Goal: Task Accomplishment & Management: Manage account settings

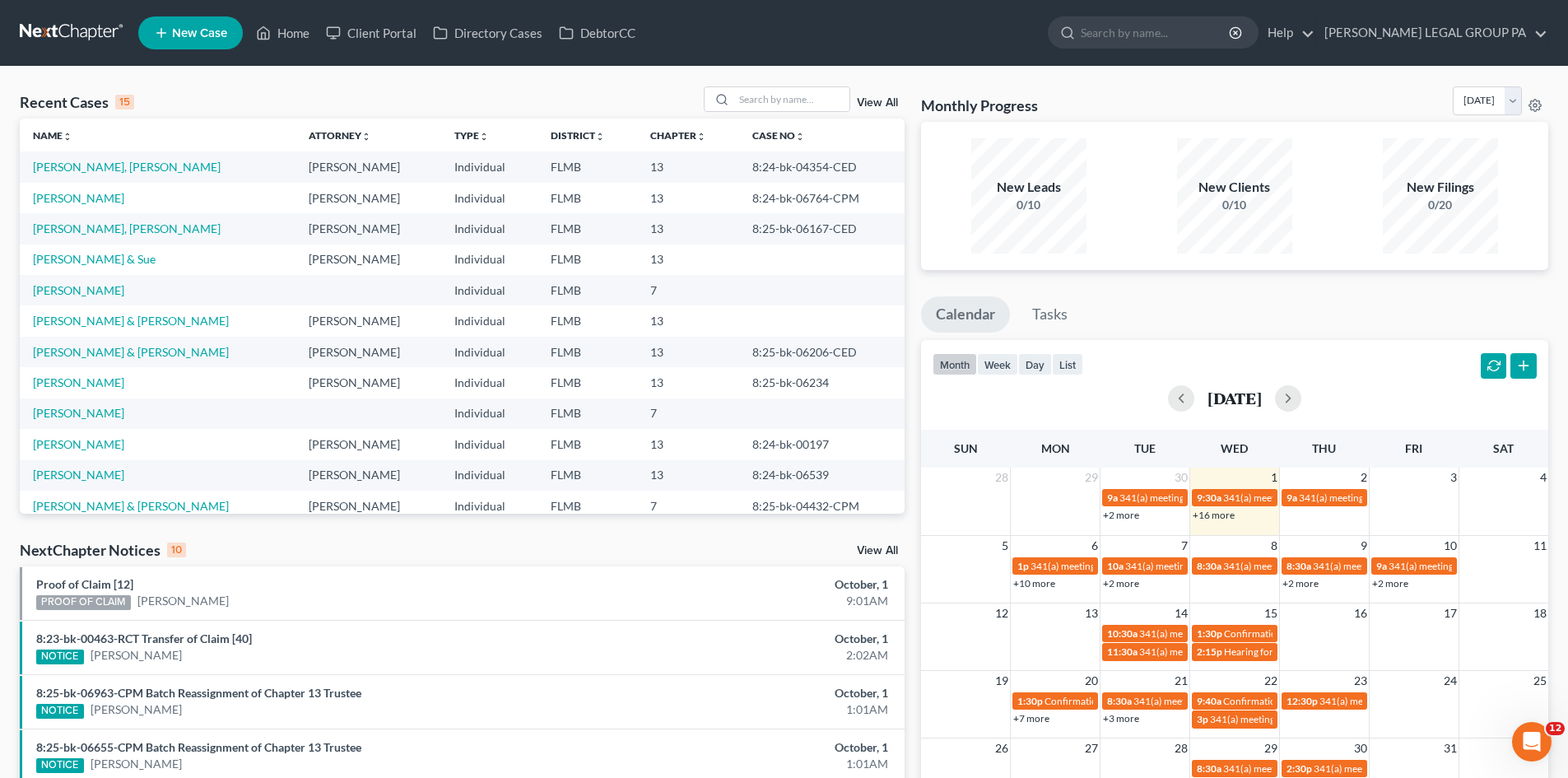
scroll to position [113, 0]
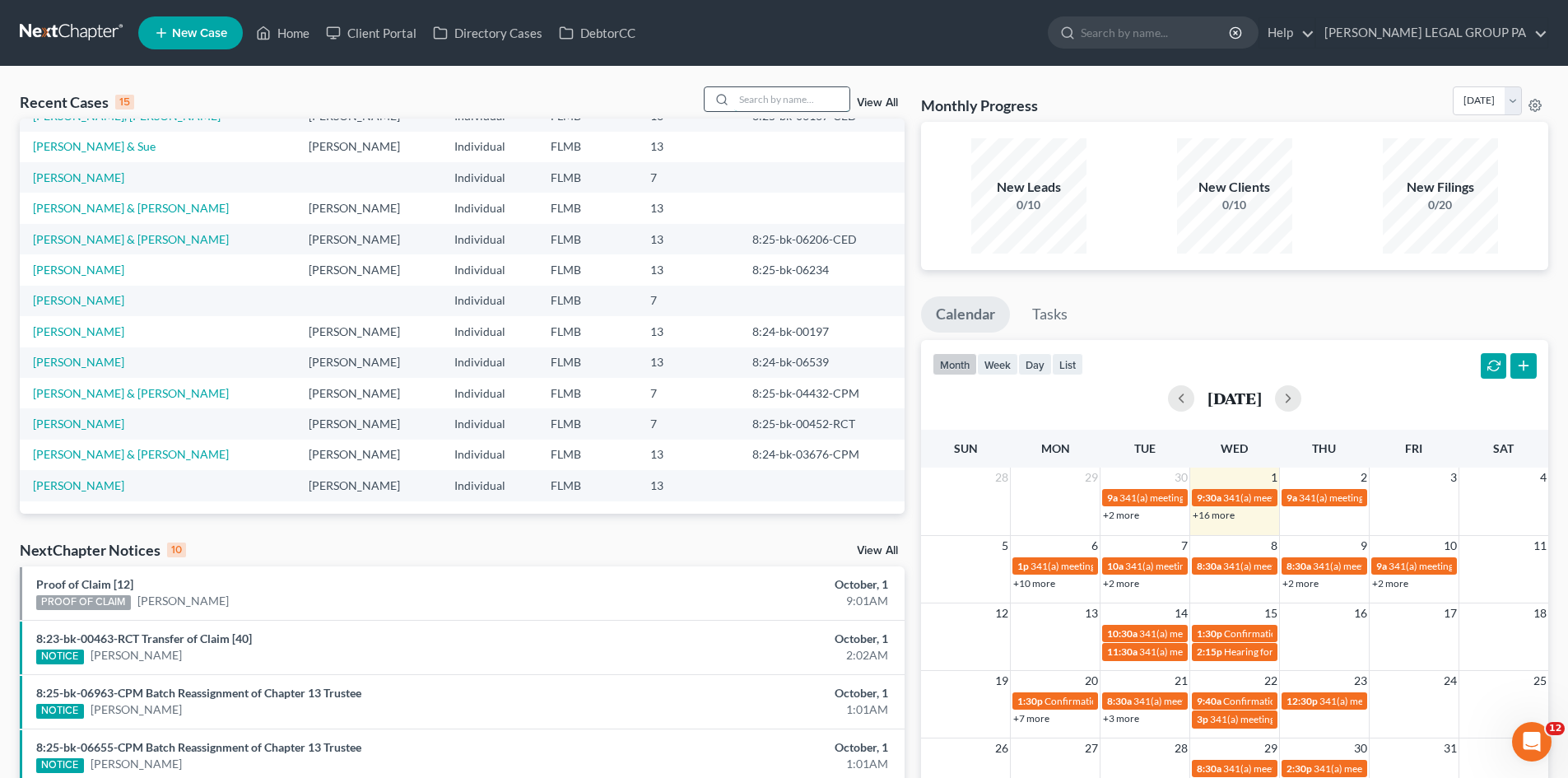
click at [806, 96] on input "search" at bounding box center [791, 98] width 115 height 24
type input "ciago"
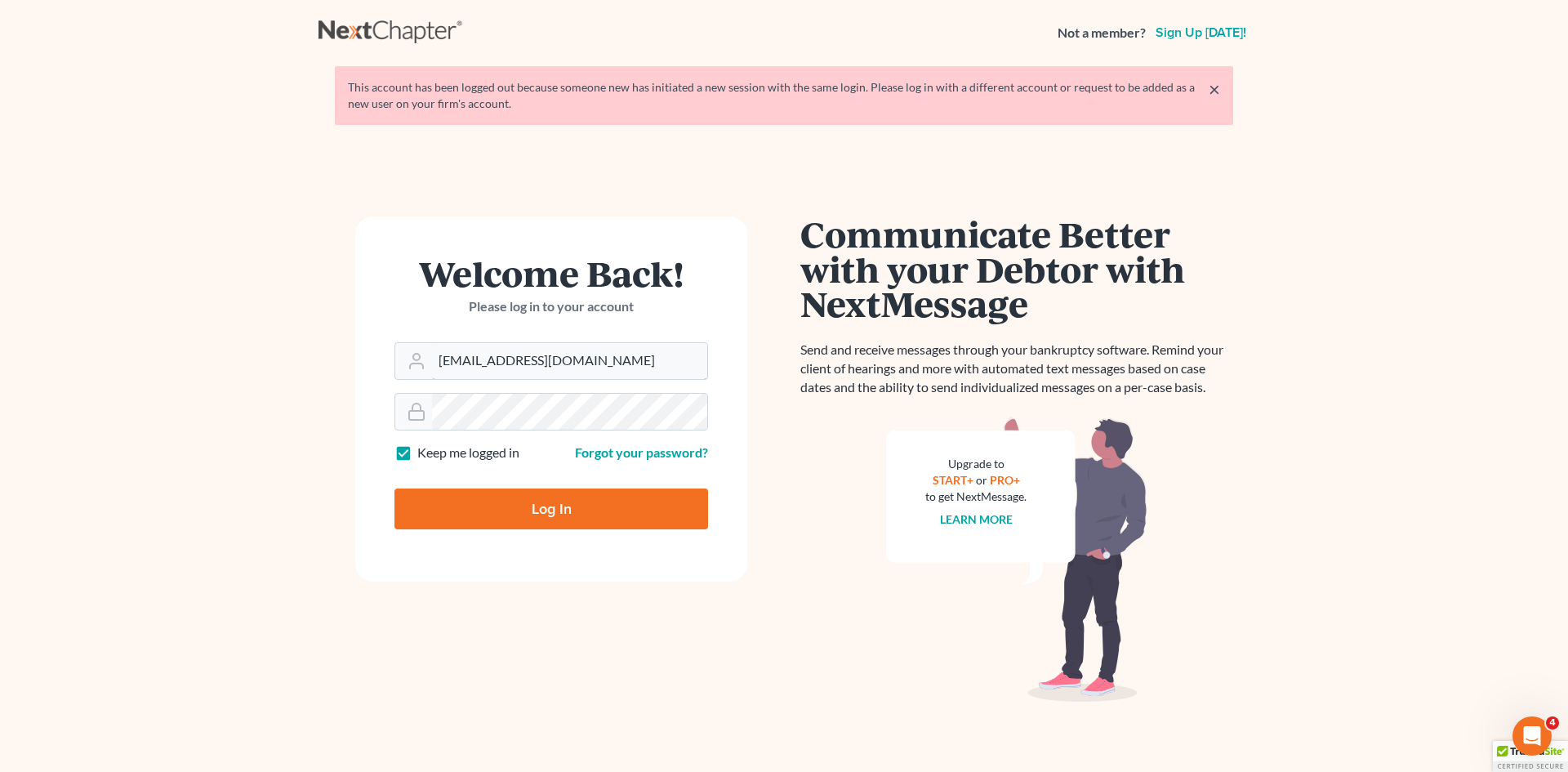
drag, startPoint x: 470, startPoint y: 360, endPoint x: 362, endPoint y: 353, distance: 108.2
click at [363, 353] on form "Welcome Back! Please log in to your account Email Address [EMAIL_ADDRESS][DOMAI…" at bounding box center [551, 399] width 392 height 365
type input "nnew@wellerlegalgroup.com"
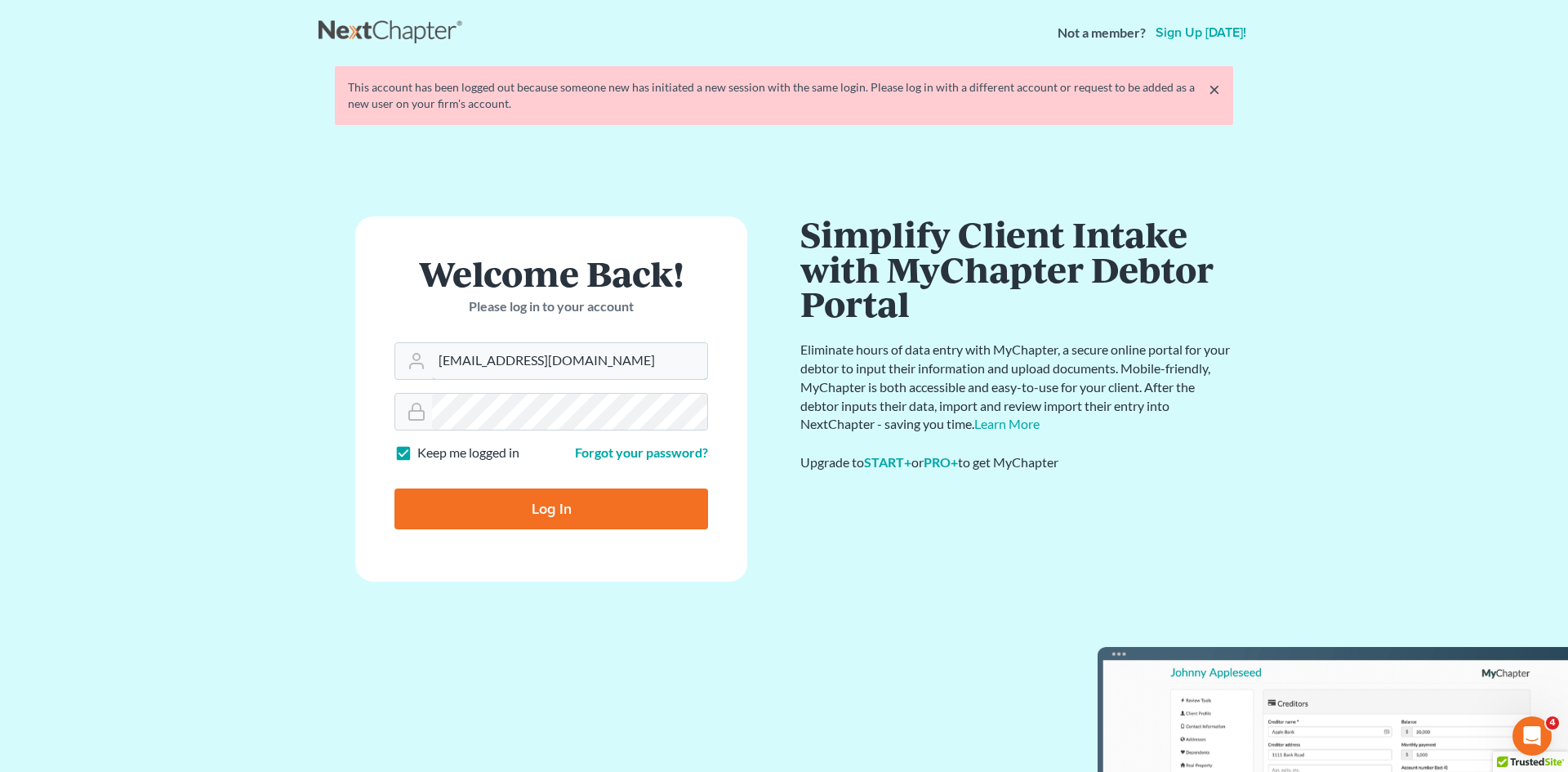
drag, startPoint x: 649, startPoint y: 357, endPoint x: -9, endPoint y: 430, distance: 662.0
click at [0, 430] on html "Not a member? Sign up today! × This account has been logged out because someone…" at bounding box center [784, 417] width 1568 height 834
type input "nnewcomb@wellerlegalgroup.com"
click at [553, 505] on input "Log In" at bounding box center [551, 508] width 314 height 41
type input "Thinking..."
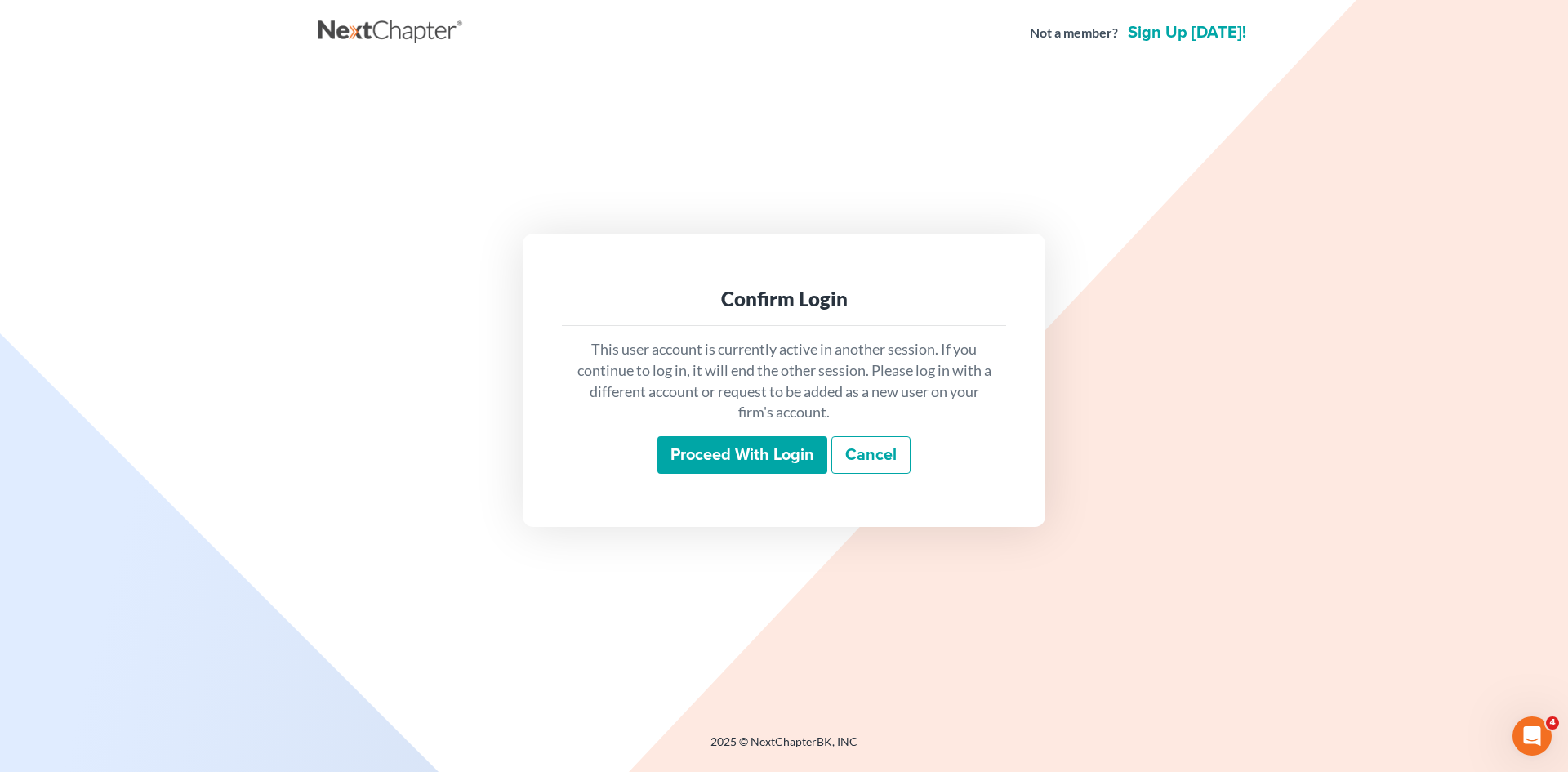
click at [754, 468] on input "Proceed with login" at bounding box center [742, 454] width 170 height 37
